Goal: Task Accomplishment & Management: Use online tool/utility

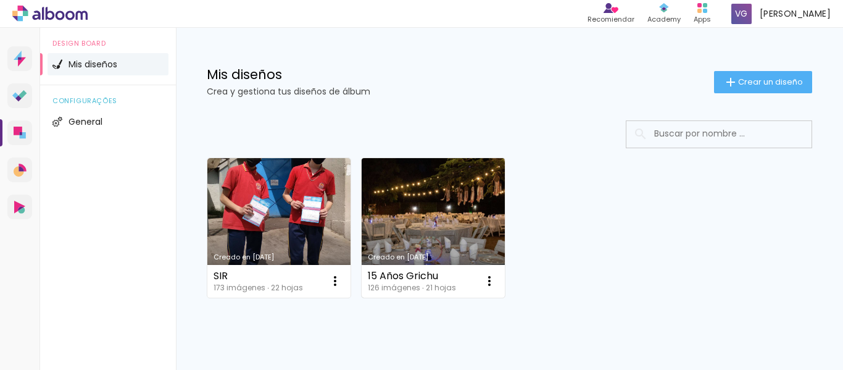
click at [491, 207] on link "Creado en [DATE]" at bounding box center [433, 227] width 143 height 139
